Goal: Navigation & Orientation: Find specific page/section

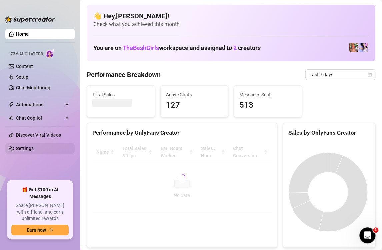
click at [19, 148] on link "Settings" at bounding box center [25, 148] width 18 height 5
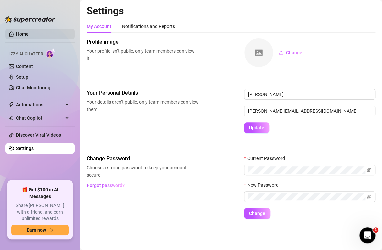
click at [16, 34] on link "Home" at bounding box center [22, 33] width 13 height 5
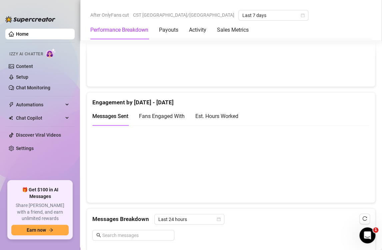
scroll to position [412, 0]
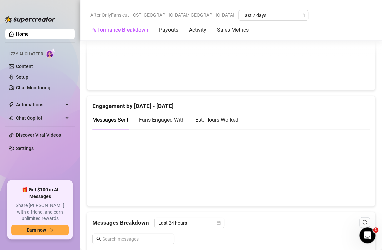
click at [223, 122] on div "Est. Hours Worked" at bounding box center [216, 119] width 43 height 8
